Goal: Check status: Check status

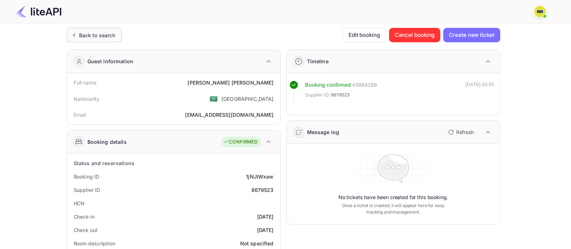
click at [108, 34] on div "Back to search" at bounding box center [97, 35] width 37 height 8
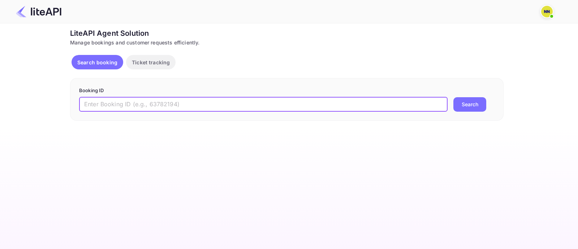
click at [105, 104] on input "text" at bounding box center [263, 104] width 369 height 14
paste input "8764395"
type input "8764395"
click at [468, 102] on button "Search" at bounding box center [470, 104] width 33 height 14
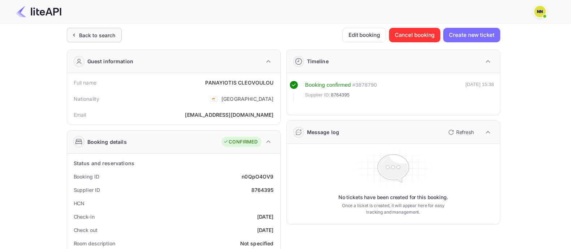
click at [85, 38] on div "Back to search" at bounding box center [97, 35] width 37 height 8
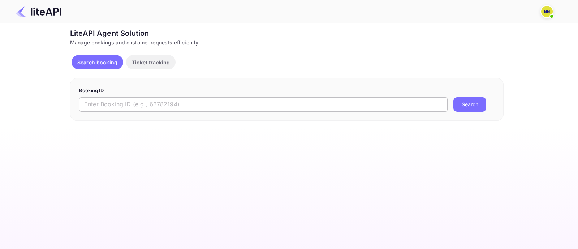
click at [112, 101] on input "text" at bounding box center [263, 104] width 369 height 14
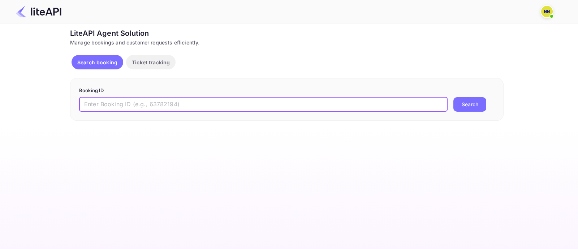
paste input "9090202"
type input "9090202"
click at [471, 108] on button "Search" at bounding box center [470, 104] width 33 height 14
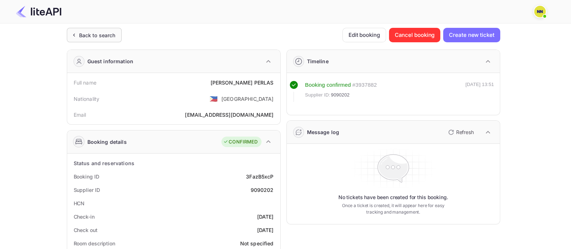
click at [94, 31] on div "Back to search" at bounding box center [97, 35] width 37 height 8
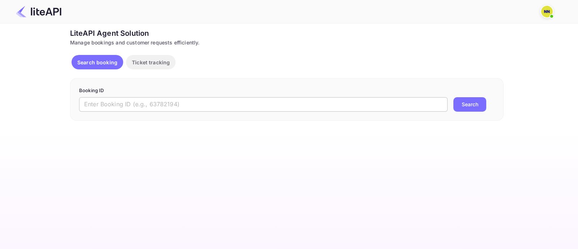
click at [103, 107] on input "text" at bounding box center [263, 104] width 369 height 14
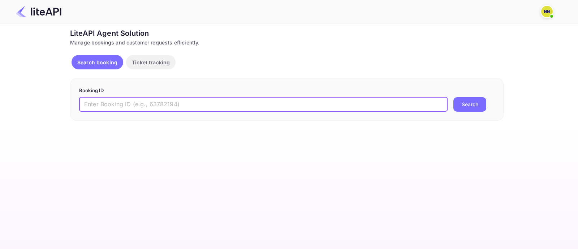
paste input "8743407"
type input "8743407"
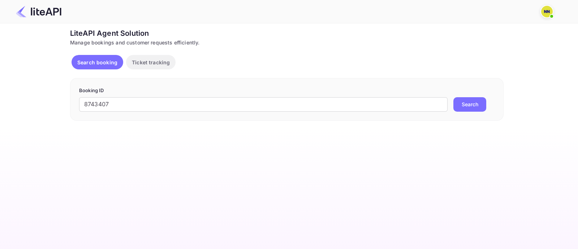
click at [466, 103] on button "Search" at bounding box center [470, 104] width 33 height 14
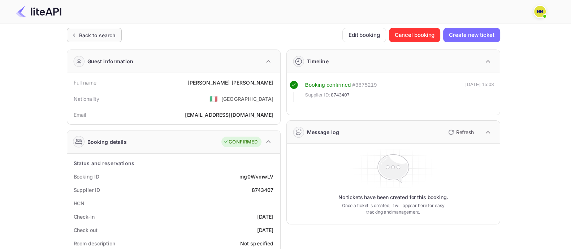
click at [81, 37] on div "Back to search" at bounding box center [97, 35] width 37 height 8
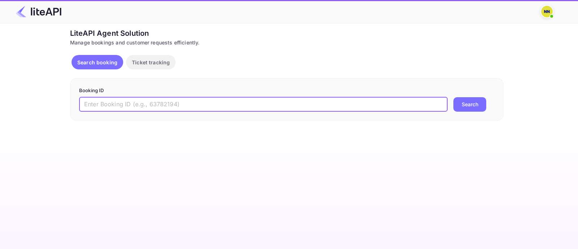
drag, startPoint x: 104, startPoint y: 108, endPoint x: 296, endPoint y: 134, distance: 193.4
click at [112, 109] on input "text" at bounding box center [263, 104] width 369 height 14
paste input "9067604"
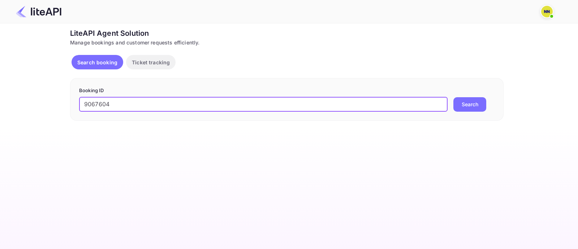
type input "9067604"
click at [459, 103] on button "Search" at bounding box center [470, 104] width 33 height 14
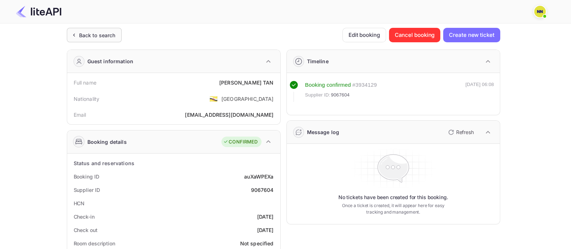
click at [110, 40] on div "Back to search" at bounding box center [94, 35] width 55 height 14
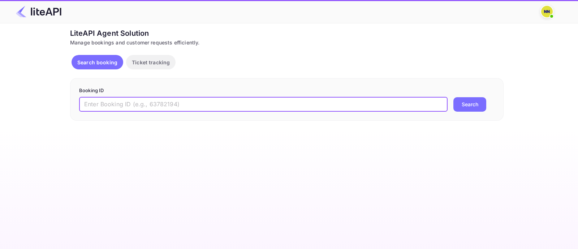
drag, startPoint x: 117, startPoint y: 104, endPoint x: 205, endPoint y: 118, distance: 88.5
click at [121, 106] on input "text" at bounding box center [263, 104] width 369 height 14
paste input "9069556"
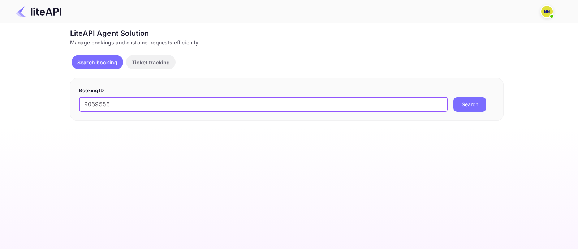
type input "9069556"
click at [472, 106] on button "Search" at bounding box center [470, 104] width 33 height 14
